Goal: Check status

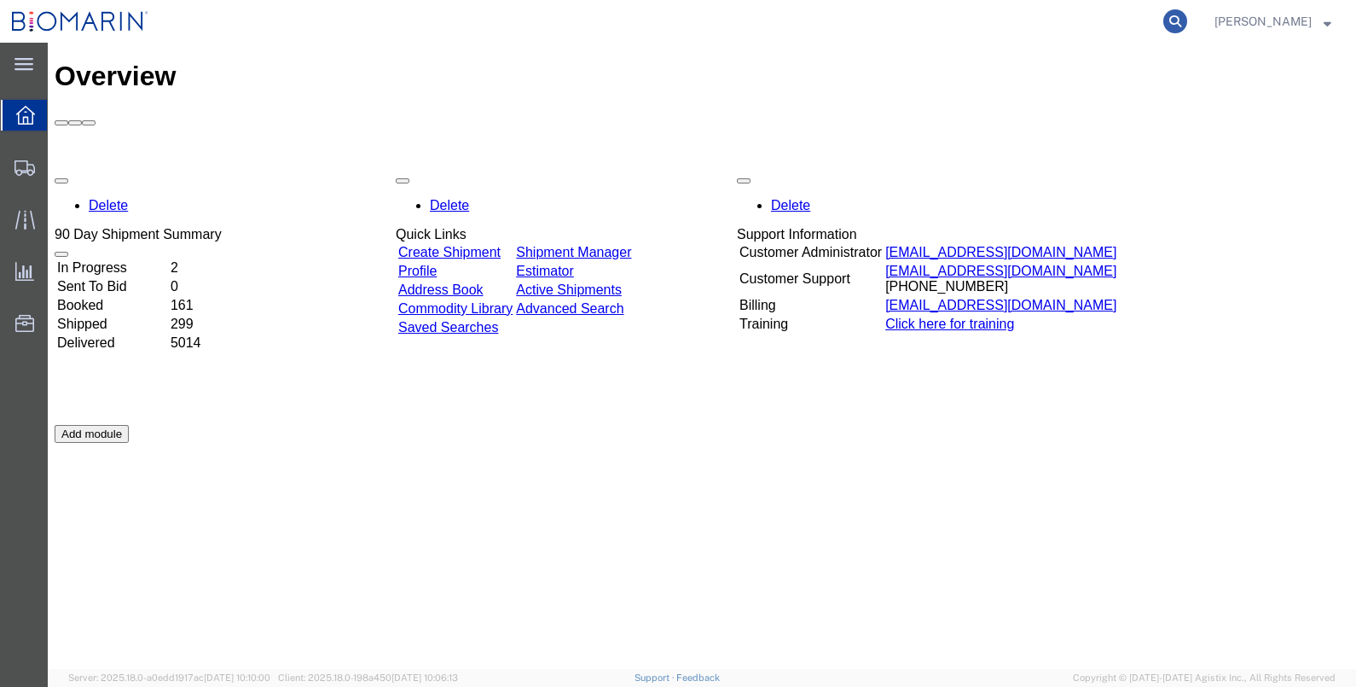
click at [1187, 26] on icon at bounding box center [1175, 21] width 24 height 24
paste input "B8P-1558071-9"
click at [853, 20] on input "B8P-1558071-9" at bounding box center [904, 21] width 519 height 41
drag, startPoint x: 854, startPoint y: 20, endPoint x: 515, endPoint y: 0, distance: 339.2
click at [516, 3] on div "B8P-1558071-9" at bounding box center [675, 21] width 1030 height 43
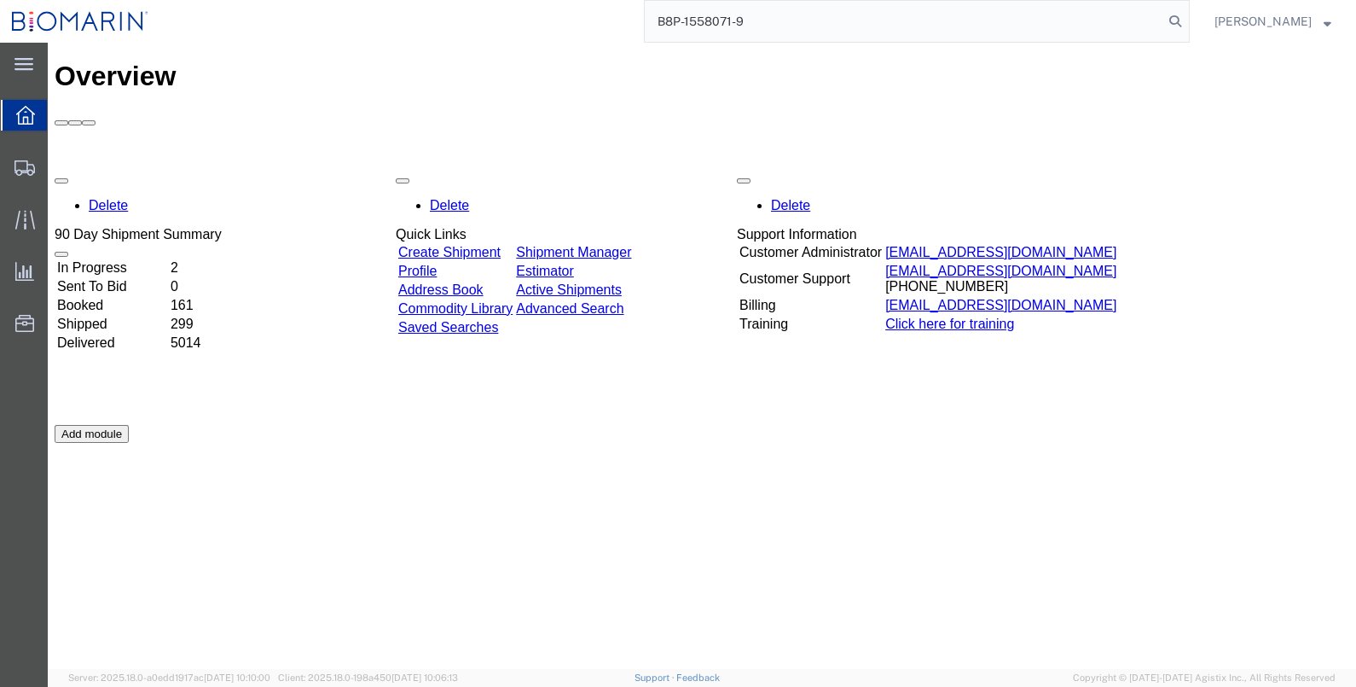
paste input "S02427861"
type input "S02427861"
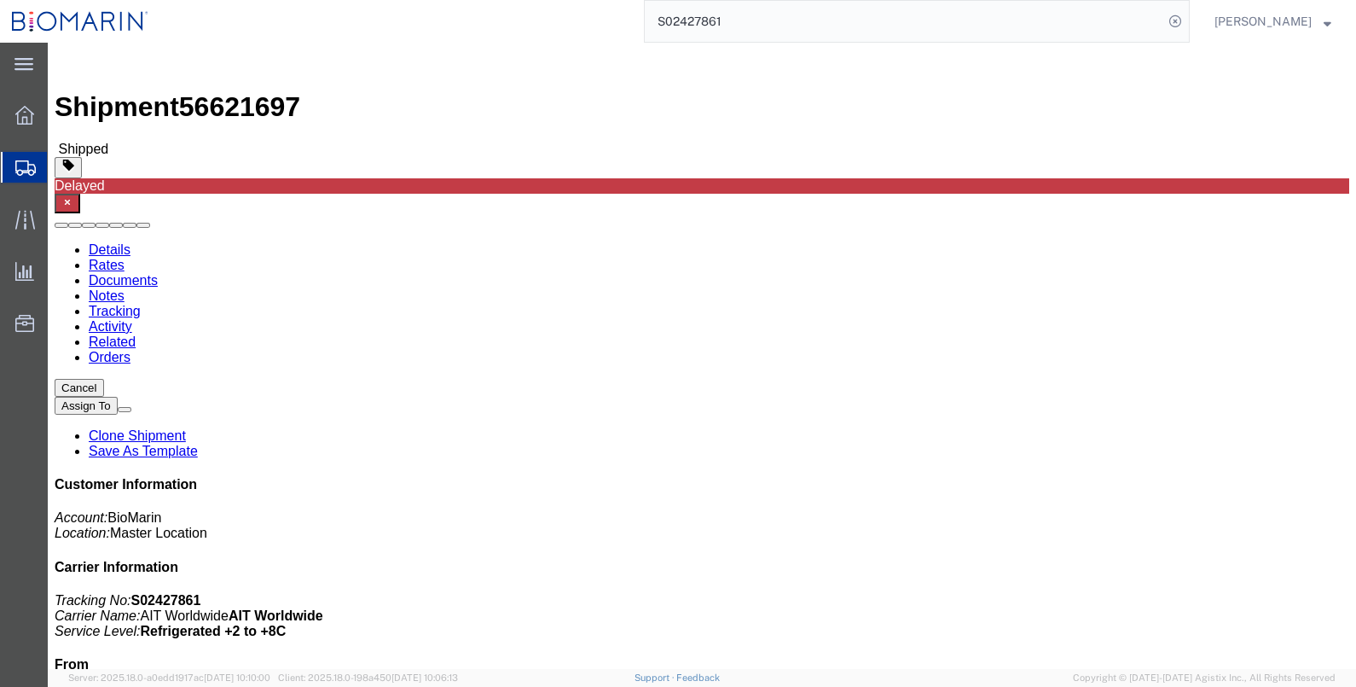
click link "Tracking"
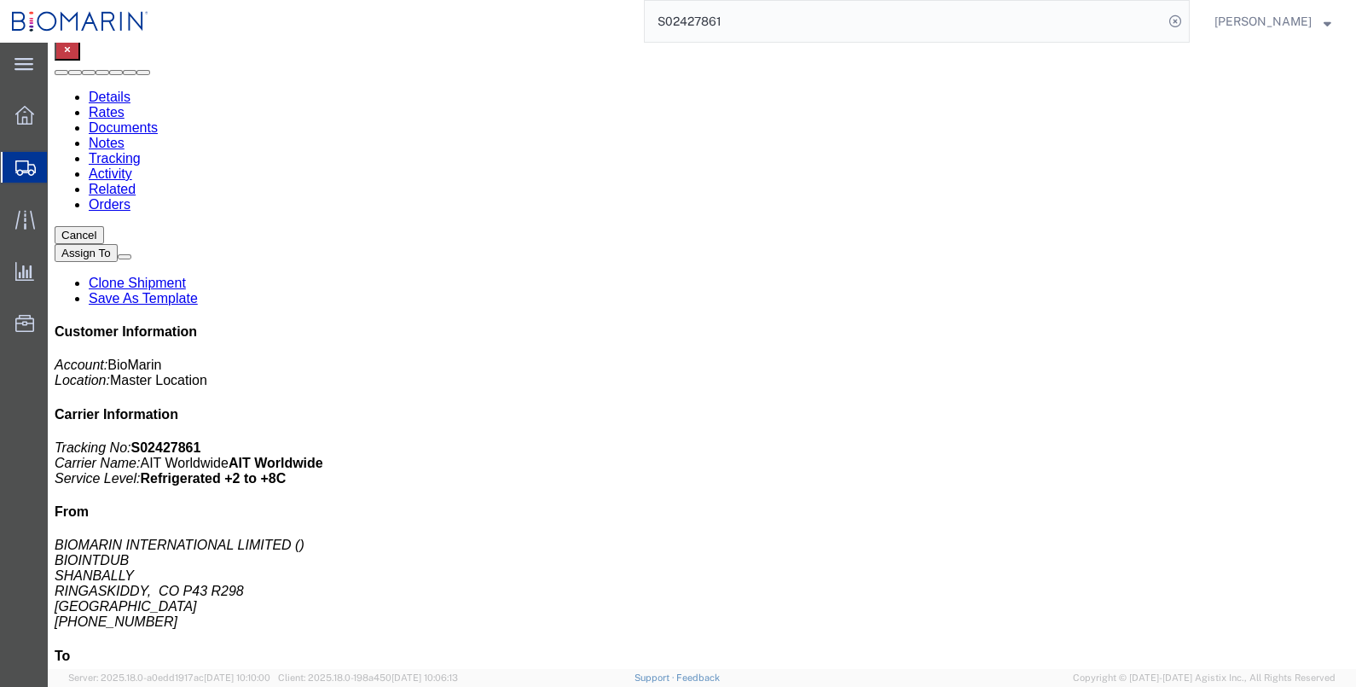
scroll to position [160, 0]
